Goal: Task Accomplishment & Management: Use online tool/utility

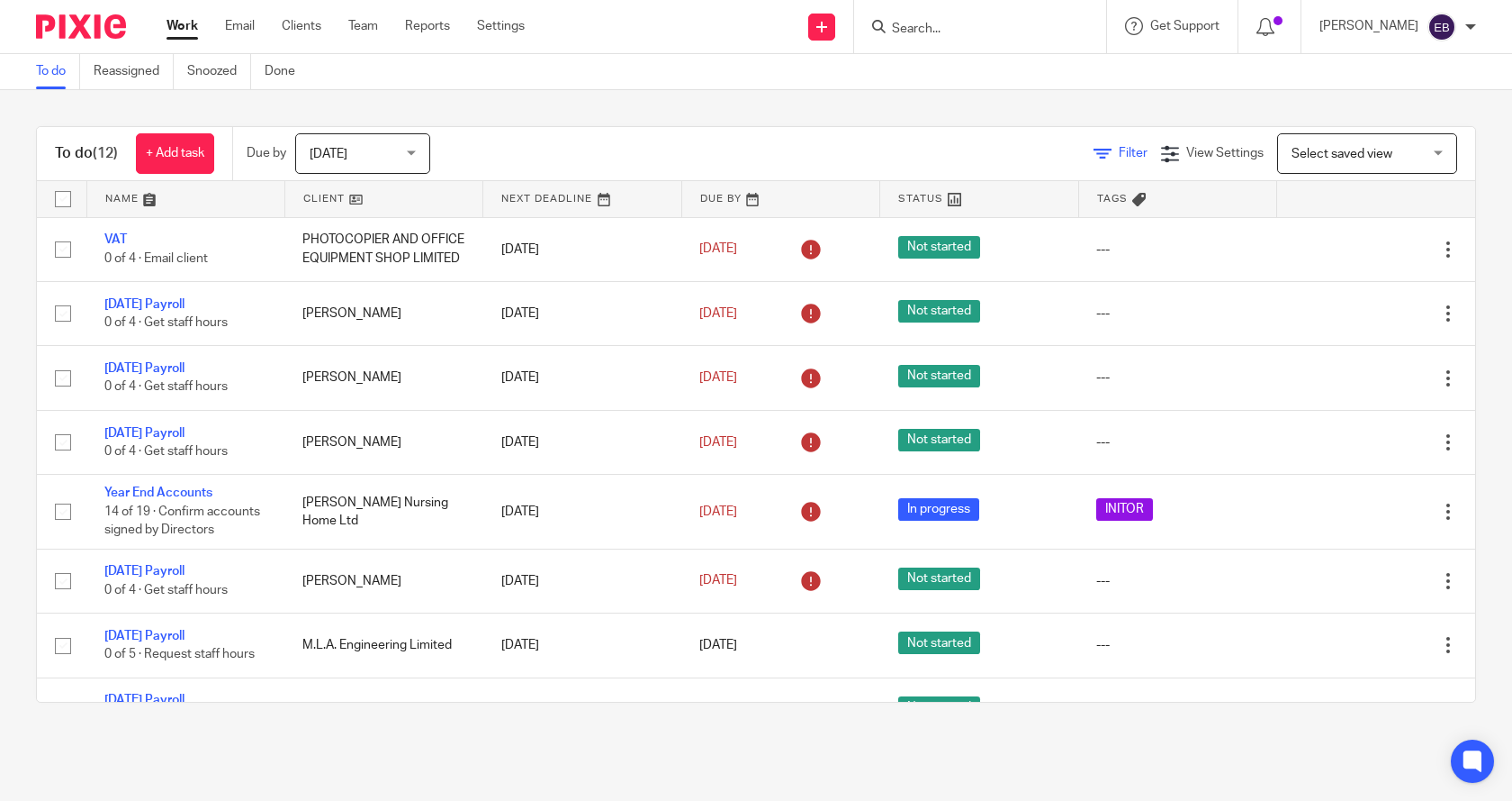
click at [1119, 150] on span "Filter" at bounding box center [1133, 153] width 29 height 12
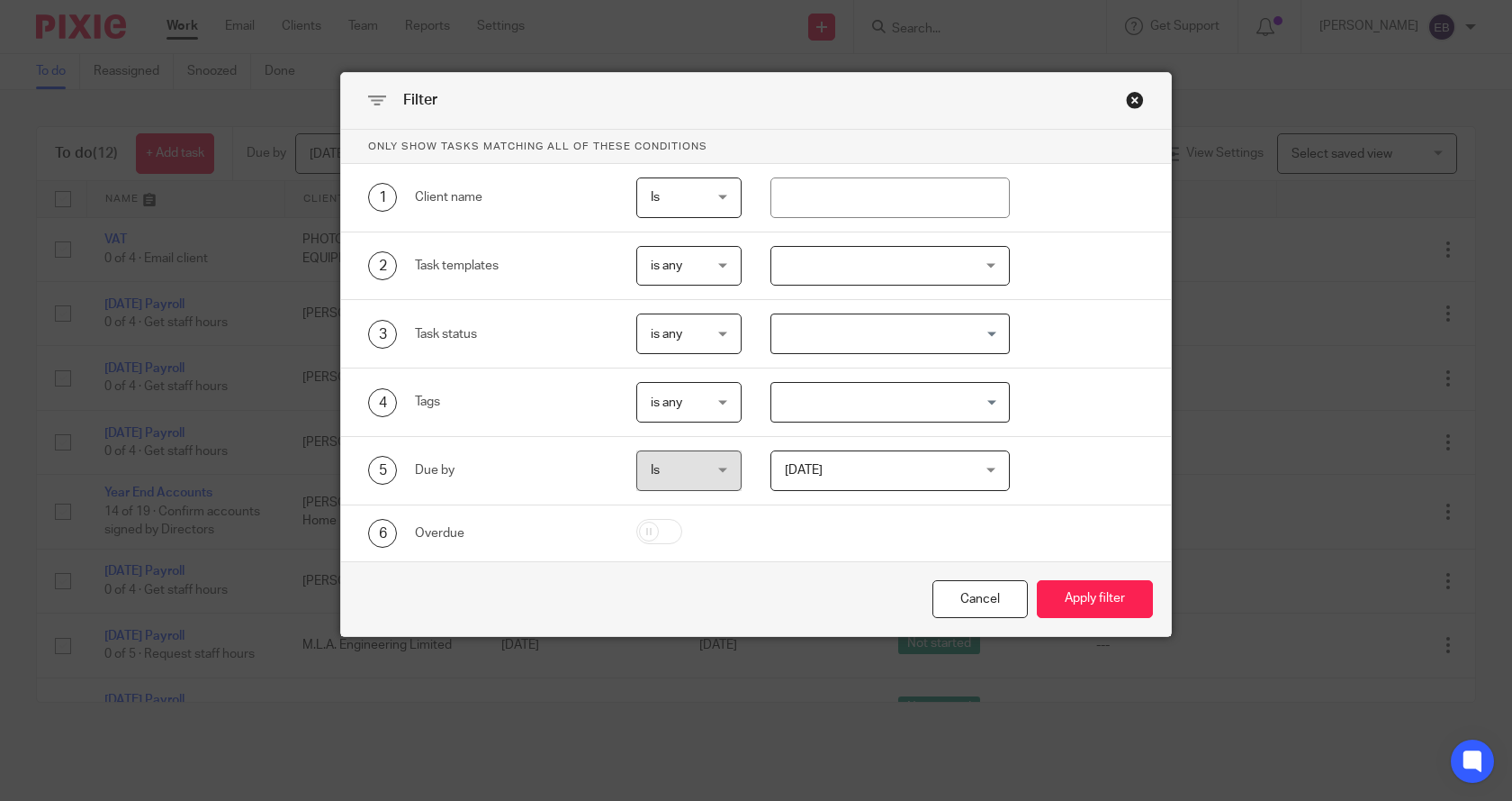
click at [828, 272] on div at bounding box center [891, 265] width 240 height 40
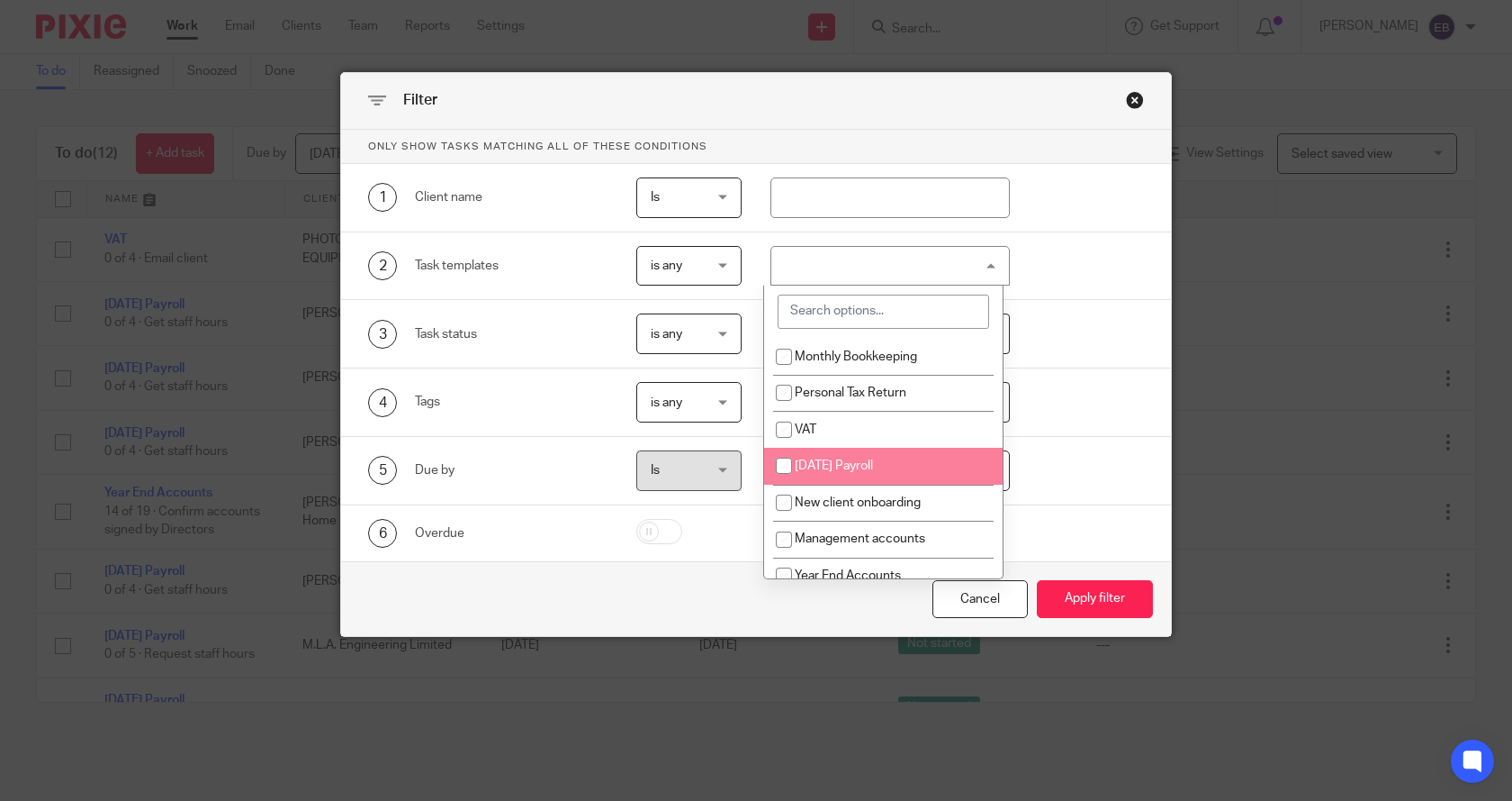
click at [823, 465] on span "[DATE] Payroll" at bounding box center [834, 465] width 79 height 12
checkbox input "true"
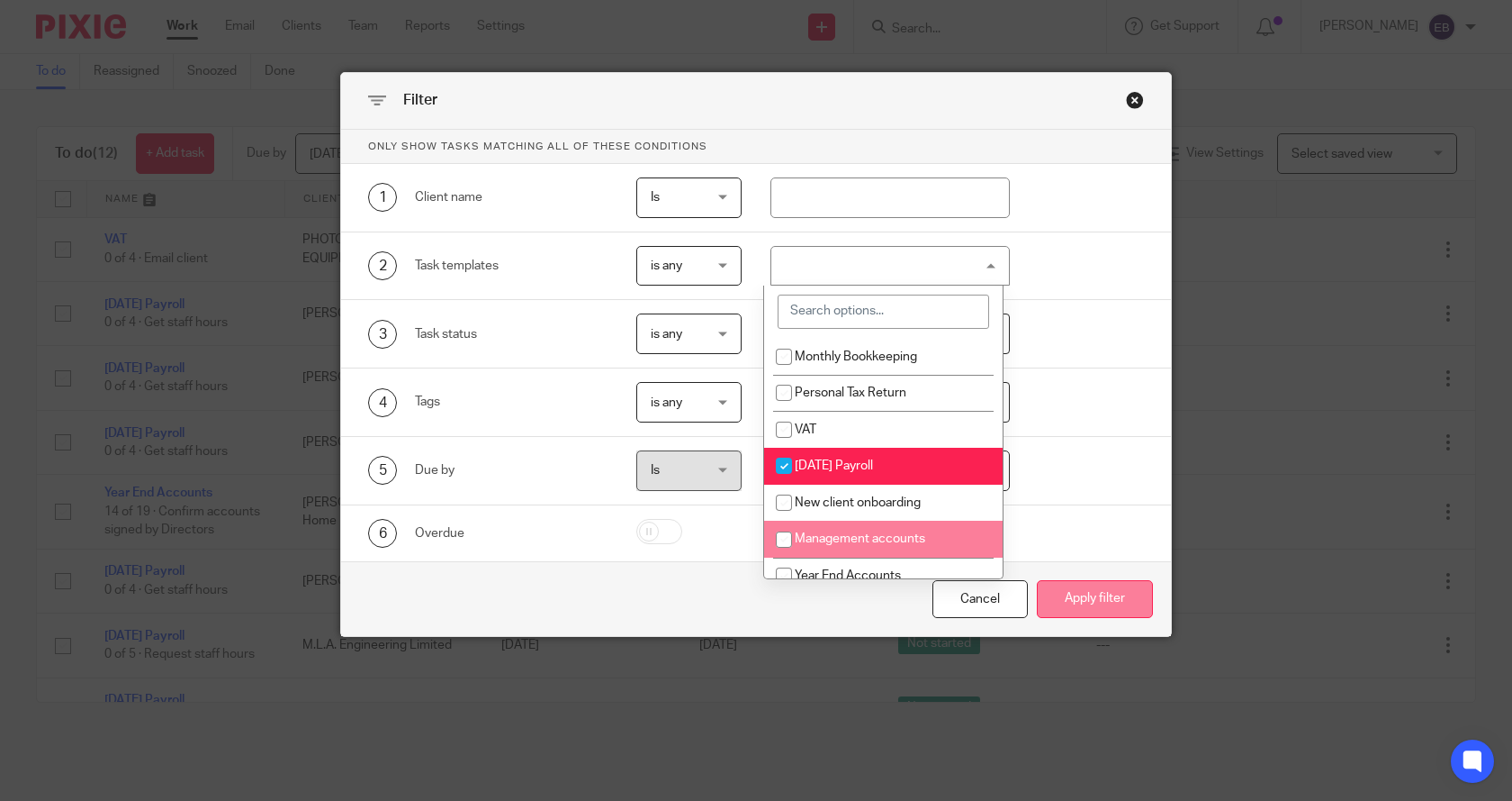
drag, startPoint x: 1085, startPoint y: 602, endPoint x: 1097, endPoint y: 613, distance: 16.3
click at [1085, 602] on button "Apply filter" at bounding box center [1095, 598] width 116 height 38
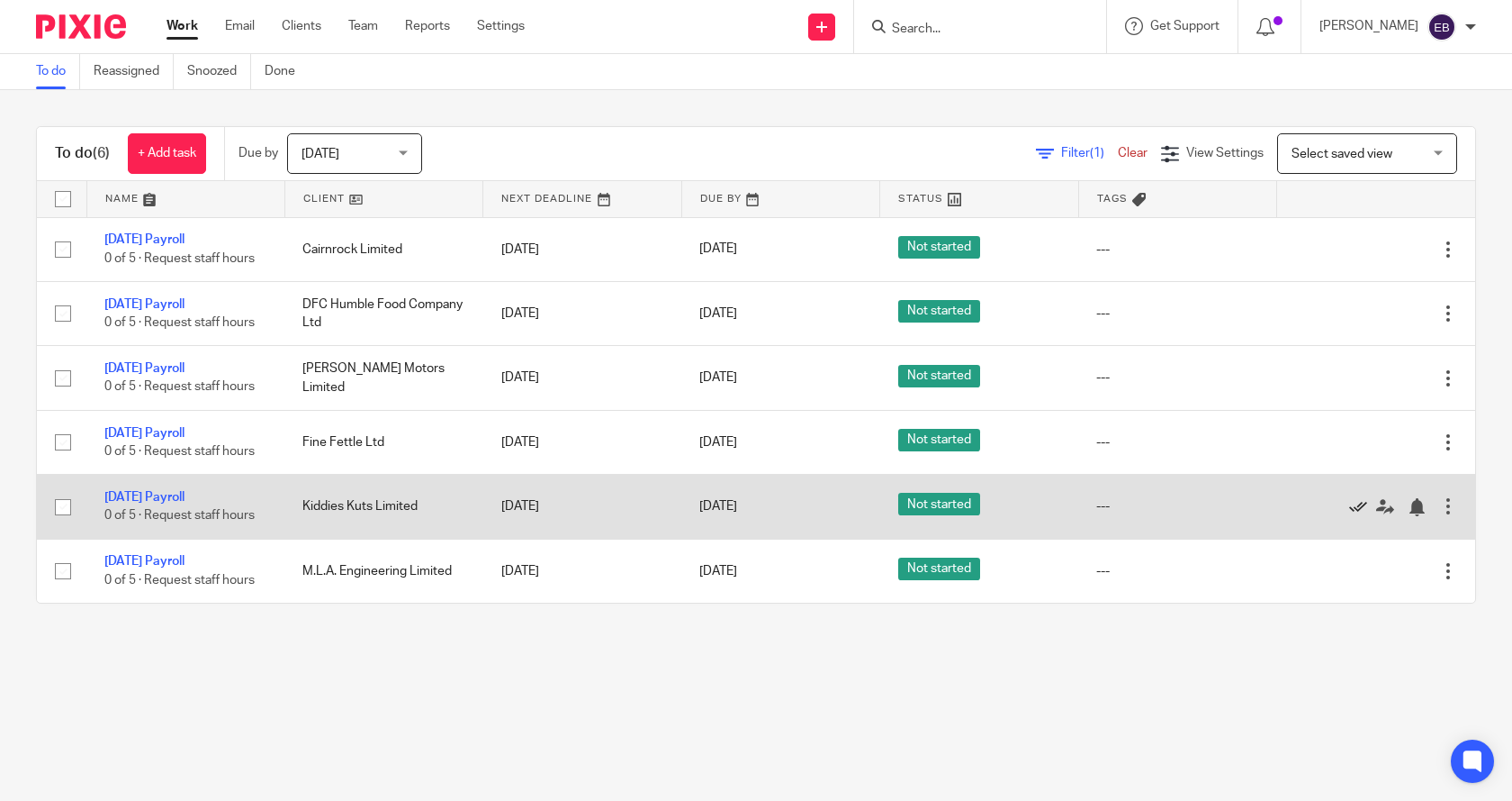
click at [1349, 507] on icon at bounding box center [1357, 506] width 18 height 18
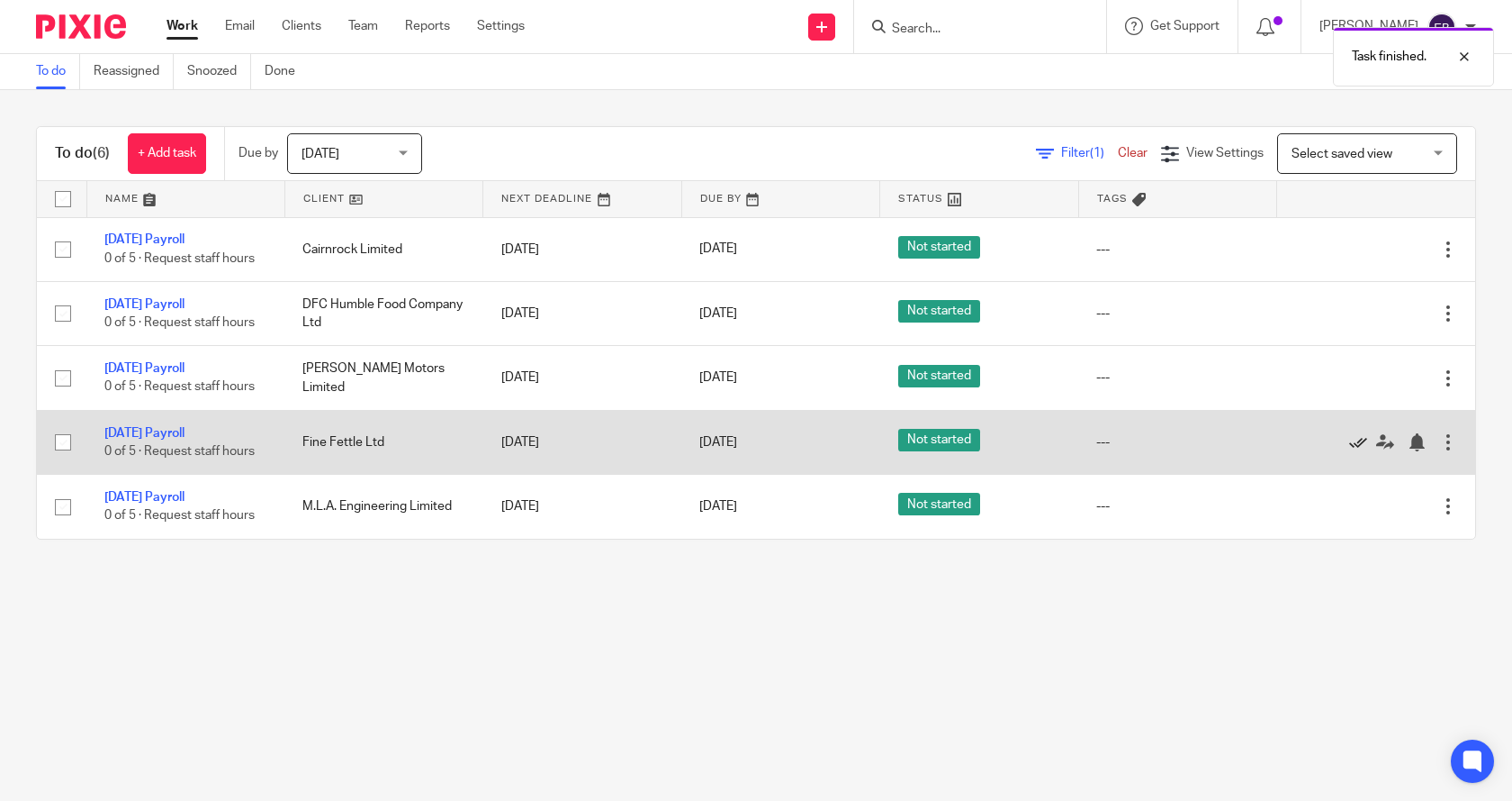
click at [1349, 438] on icon at bounding box center [1357, 442] width 18 height 18
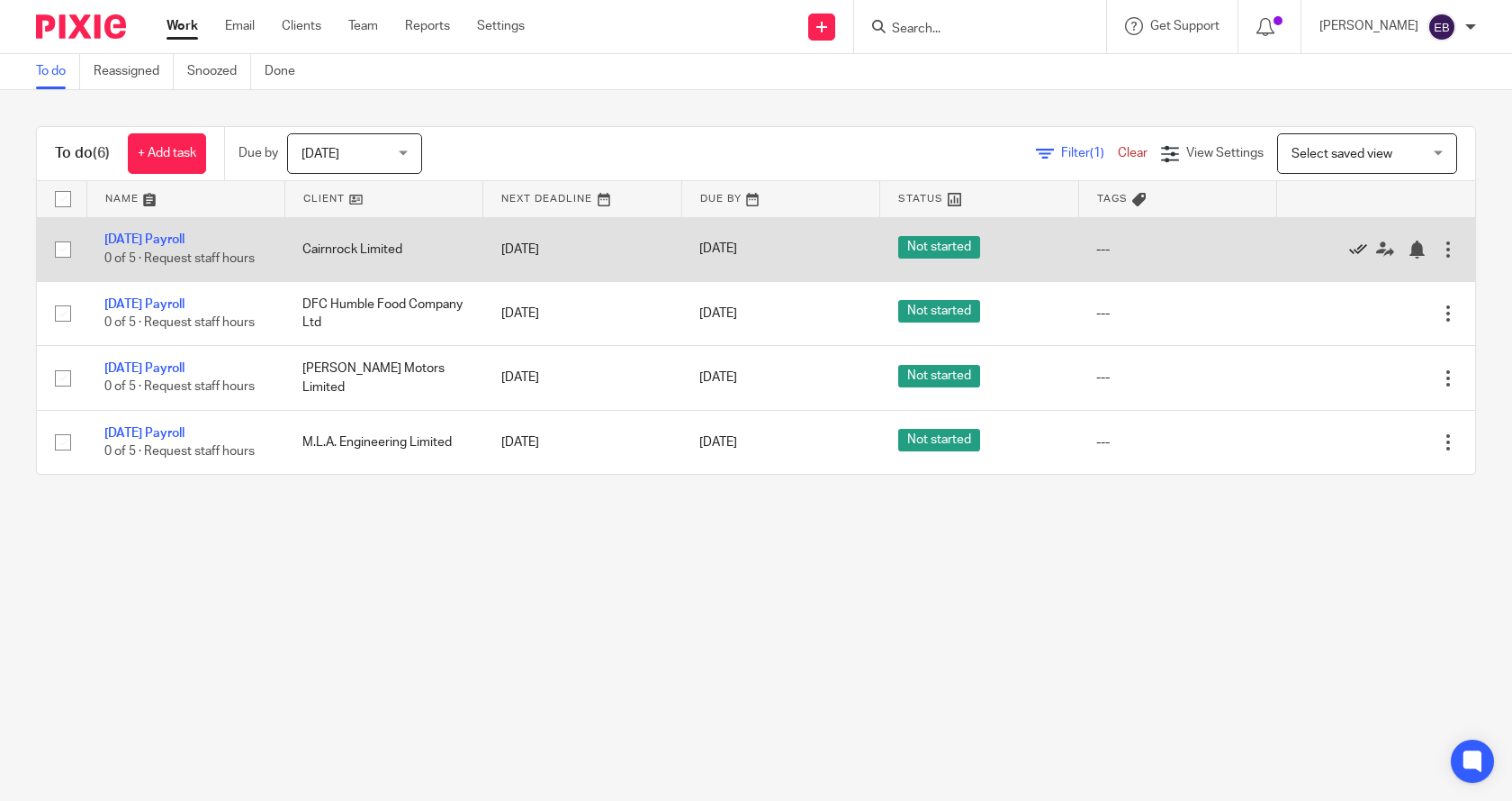
click at [1349, 249] on icon at bounding box center [1357, 249] width 18 height 18
